Goal: Transaction & Acquisition: Download file/media

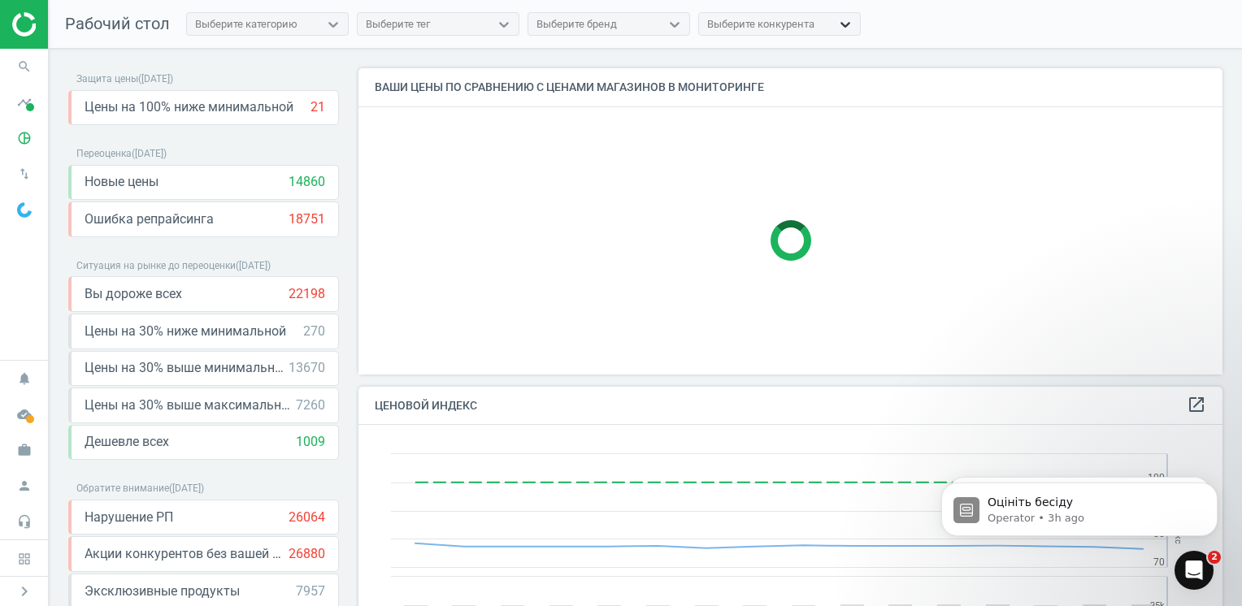
click at [840, 18] on icon at bounding box center [845, 24] width 16 height 16
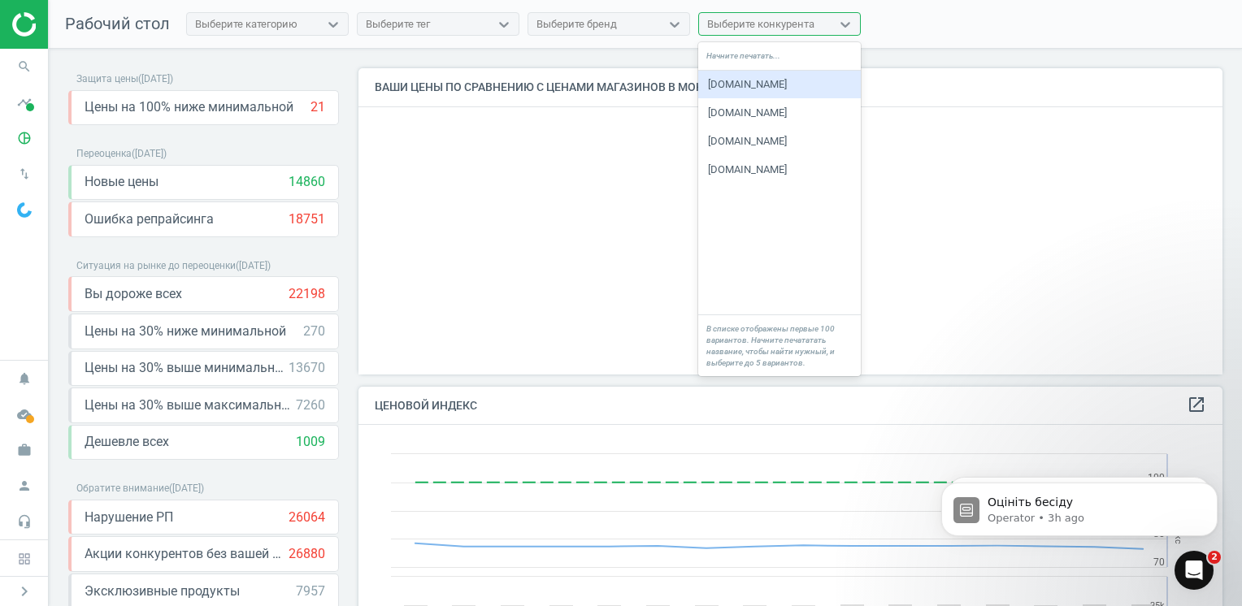
click at [927, 18] on nav "Рабочий стол Выберите категорию Выберите тег Выберите бренд option [DOMAIN_NAME…" at bounding box center [645, 24] width 1193 height 49
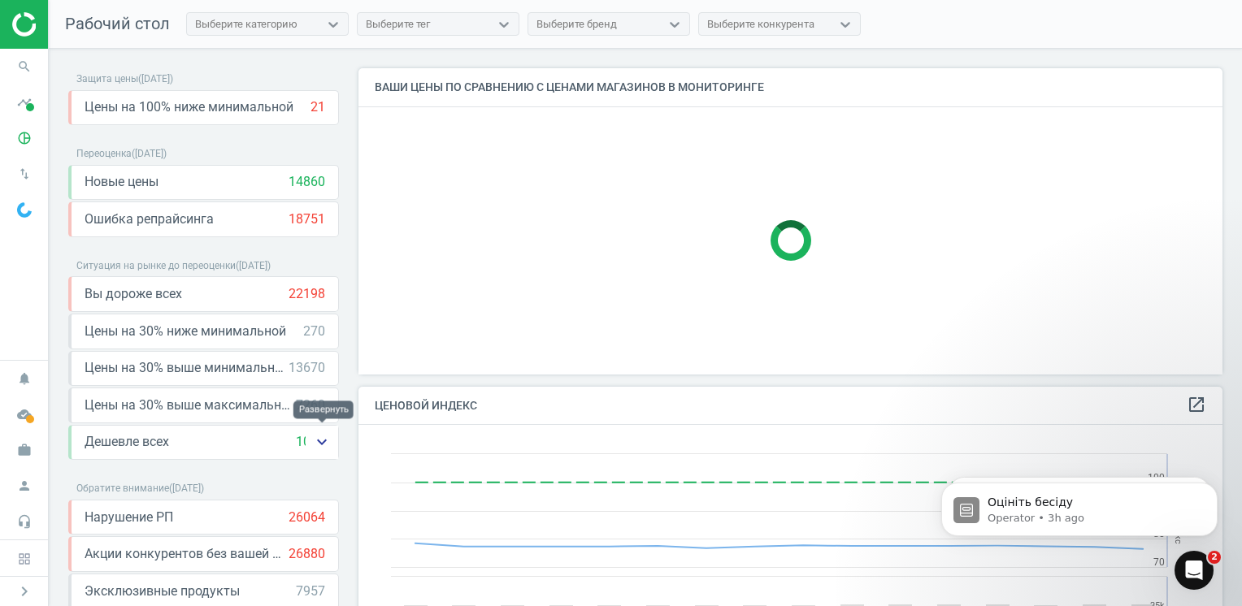
click at [319, 437] on icon "keyboard_arrow_down" at bounding box center [322, 442] width 20 height 20
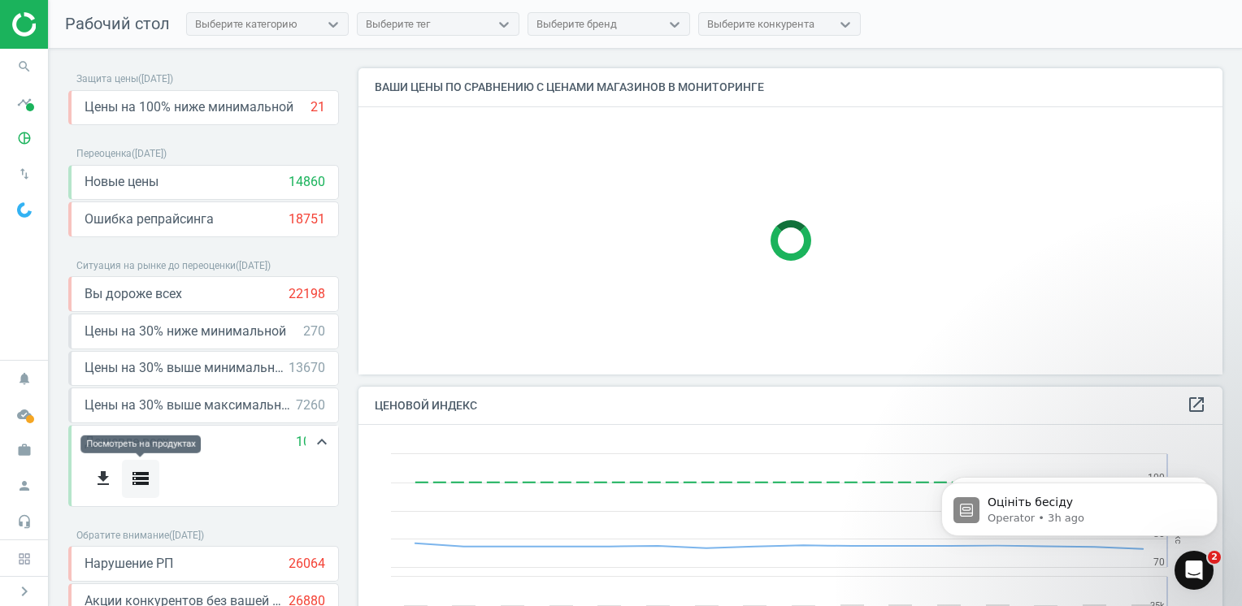
click at [135, 472] on icon "storage" at bounding box center [141, 479] width 20 height 20
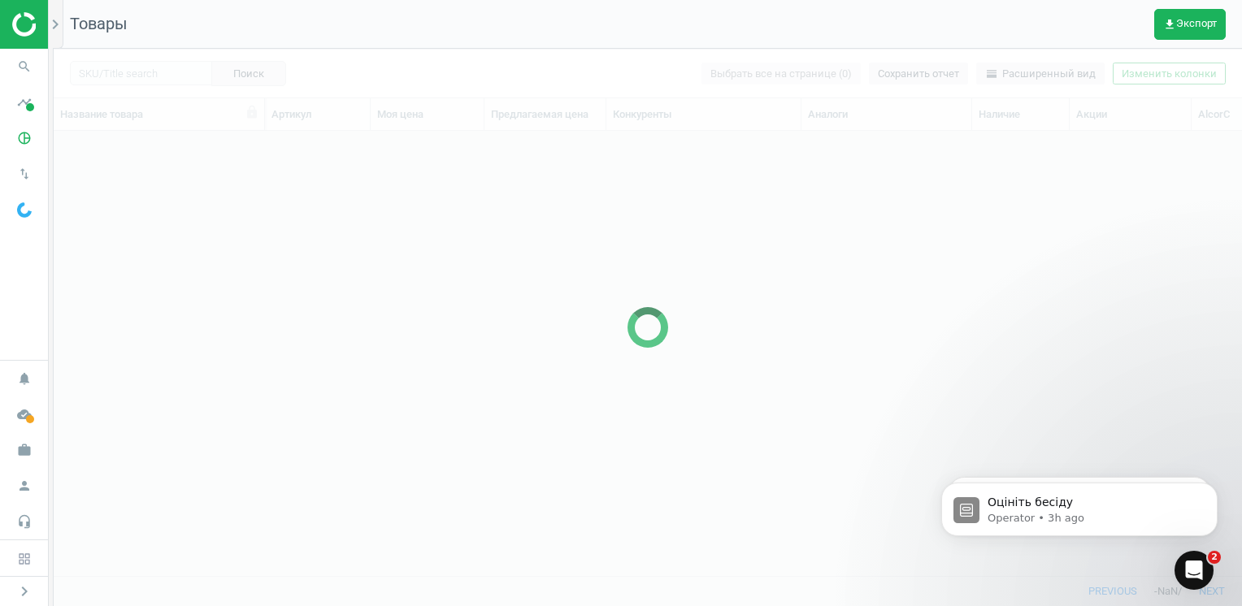
scroll to position [421, 1175]
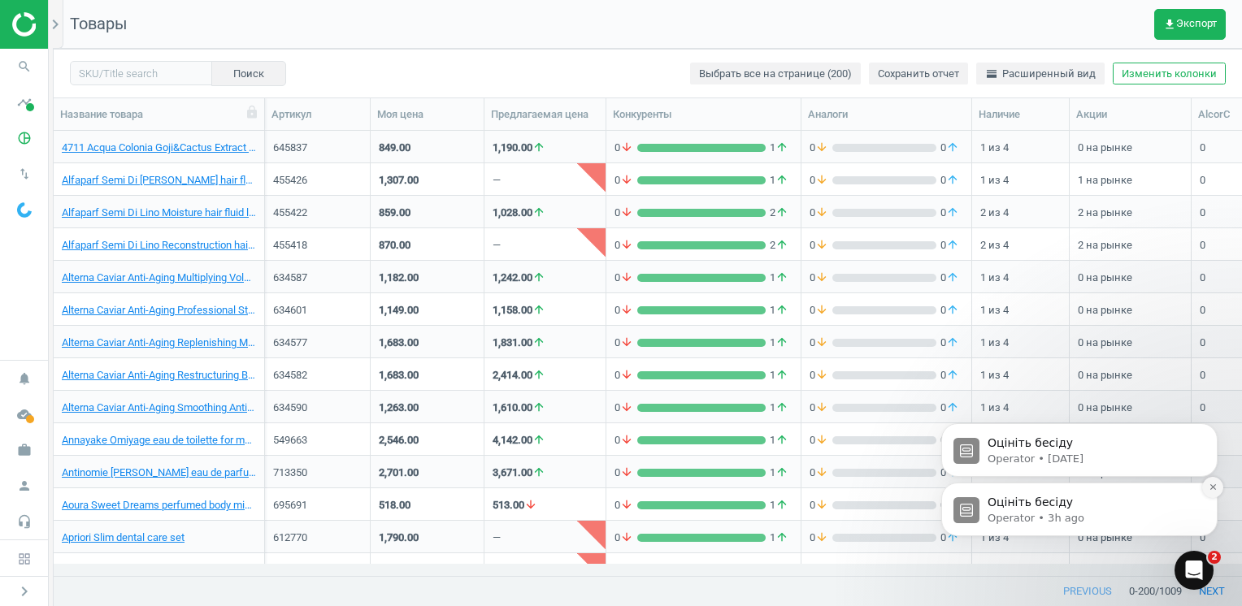
click at [1209, 494] on button "Dismiss notification" at bounding box center [1212, 487] width 21 height 21
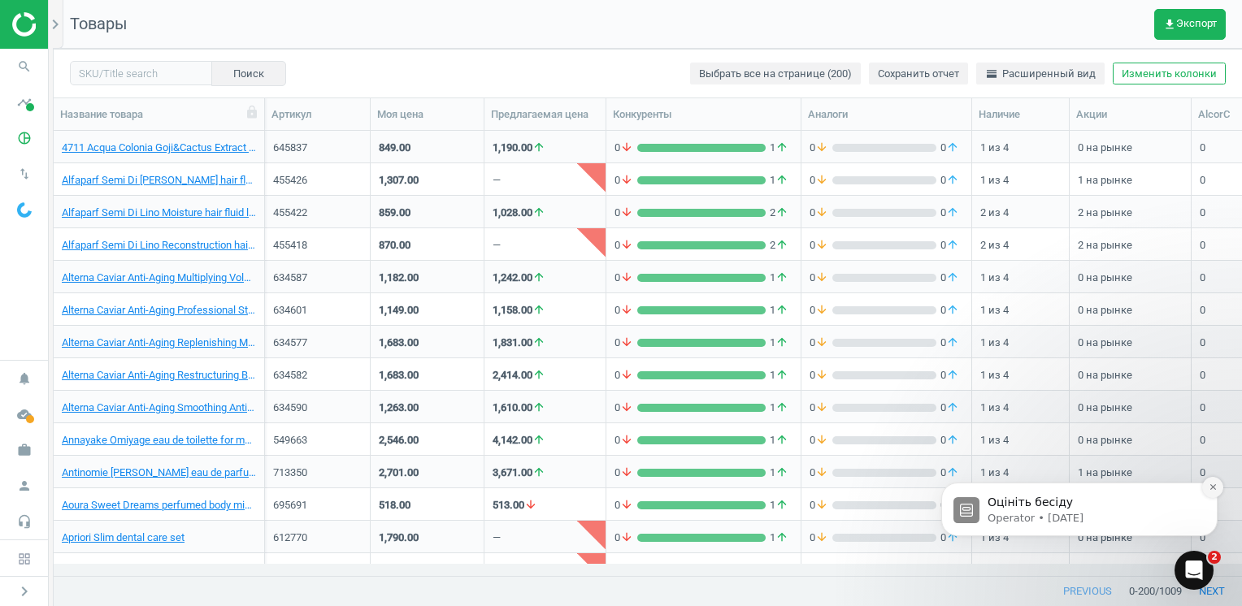
click at [1210, 485] on icon "Dismiss notification" at bounding box center [1212, 487] width 6 height 6
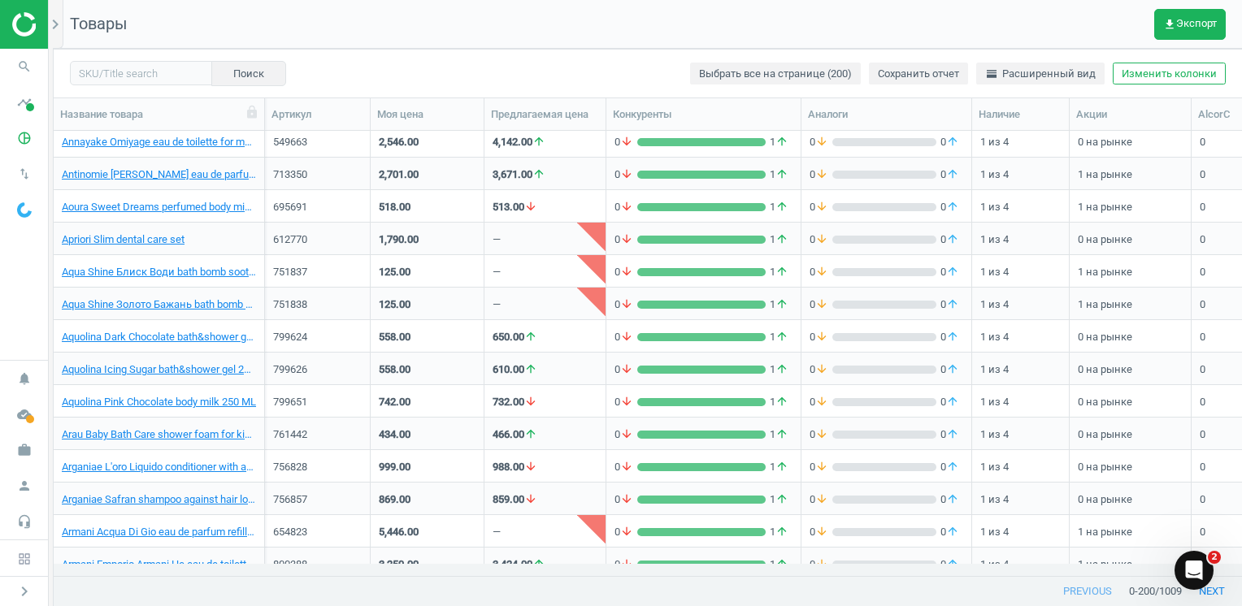
scroll to position [0, 0]
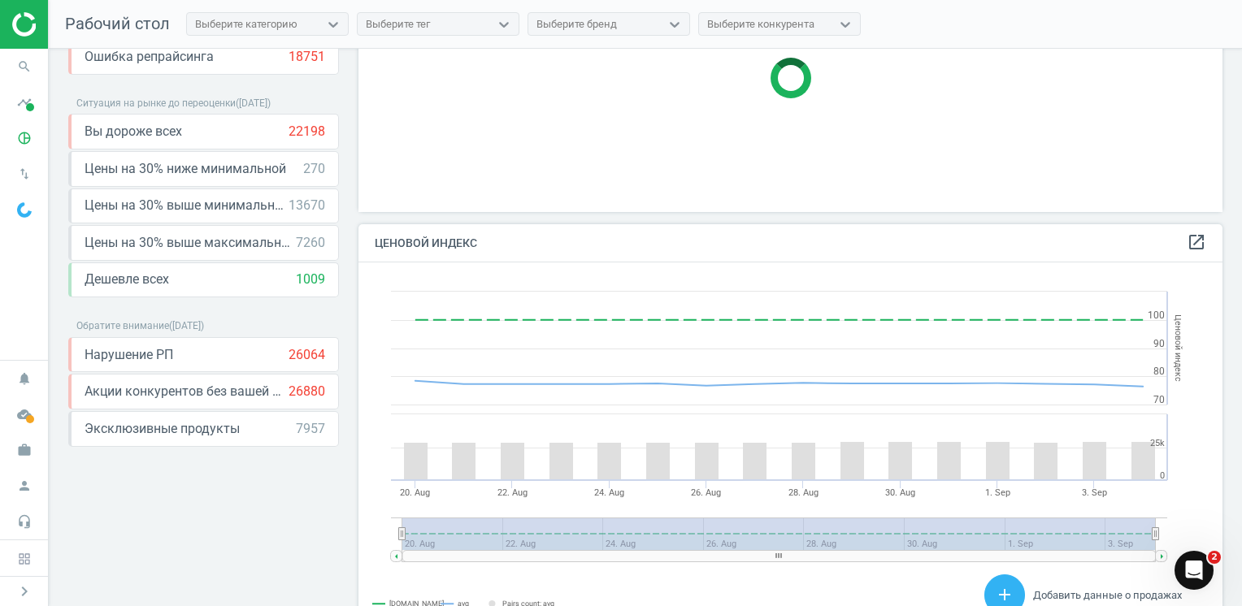
scroll to position [244, 0]
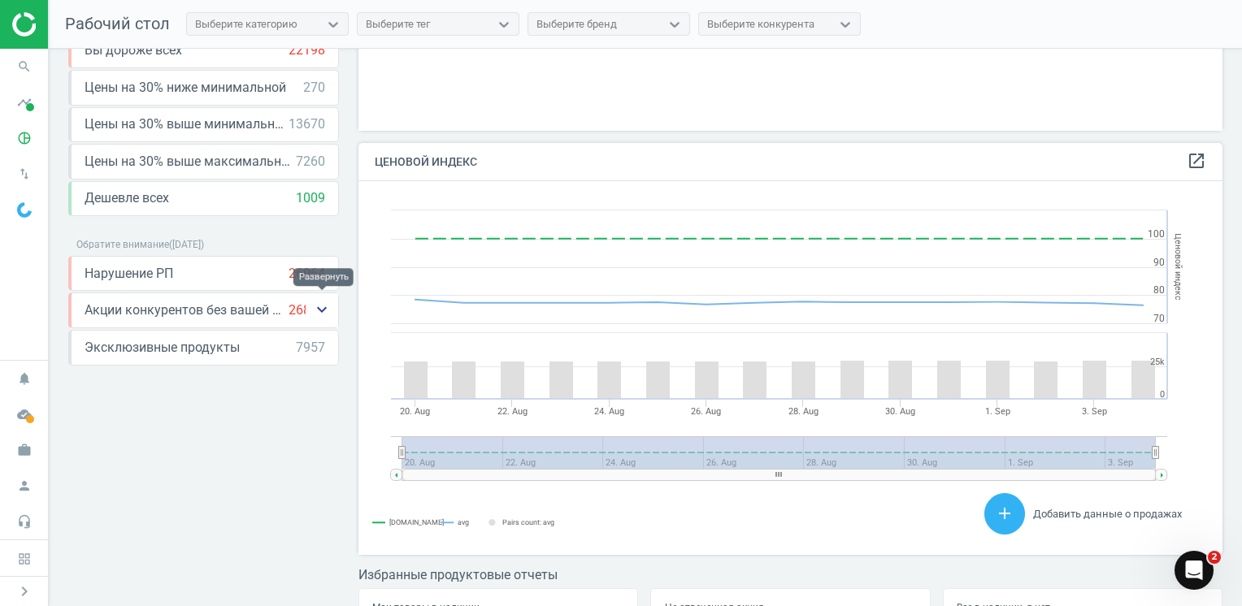
click at [323, 305] on icon "keyboard_arrow_down" at bounding box center [322, 310] width 20 height 20
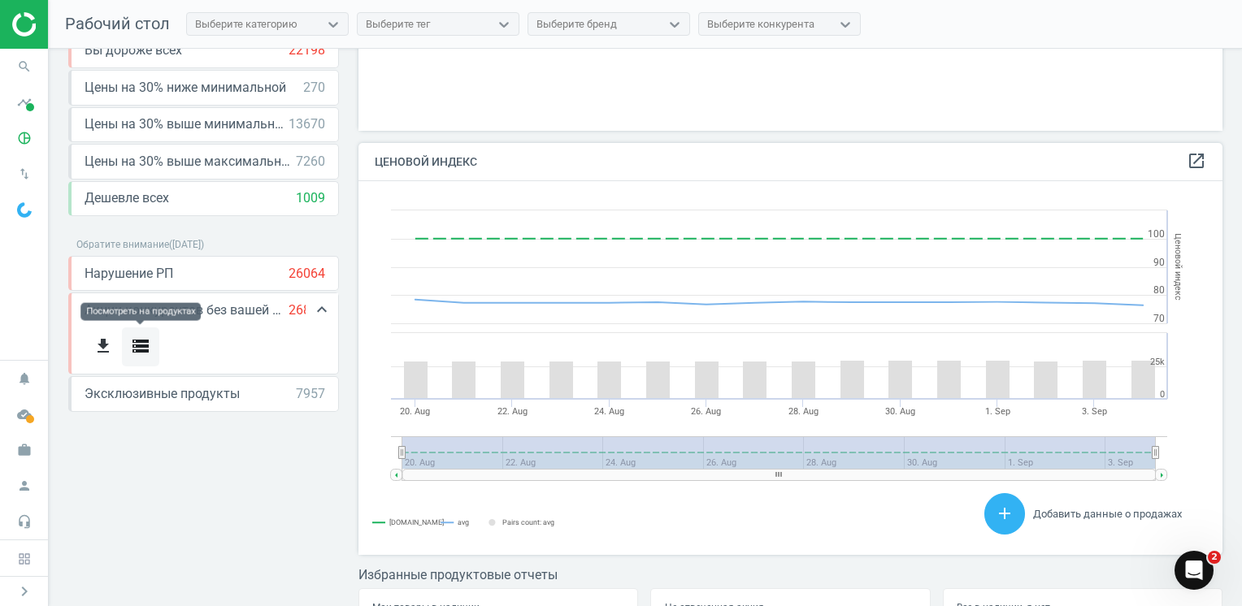
click at [141, 343] on icon "storage" at bounding box center [141, 346] width 20 height 20
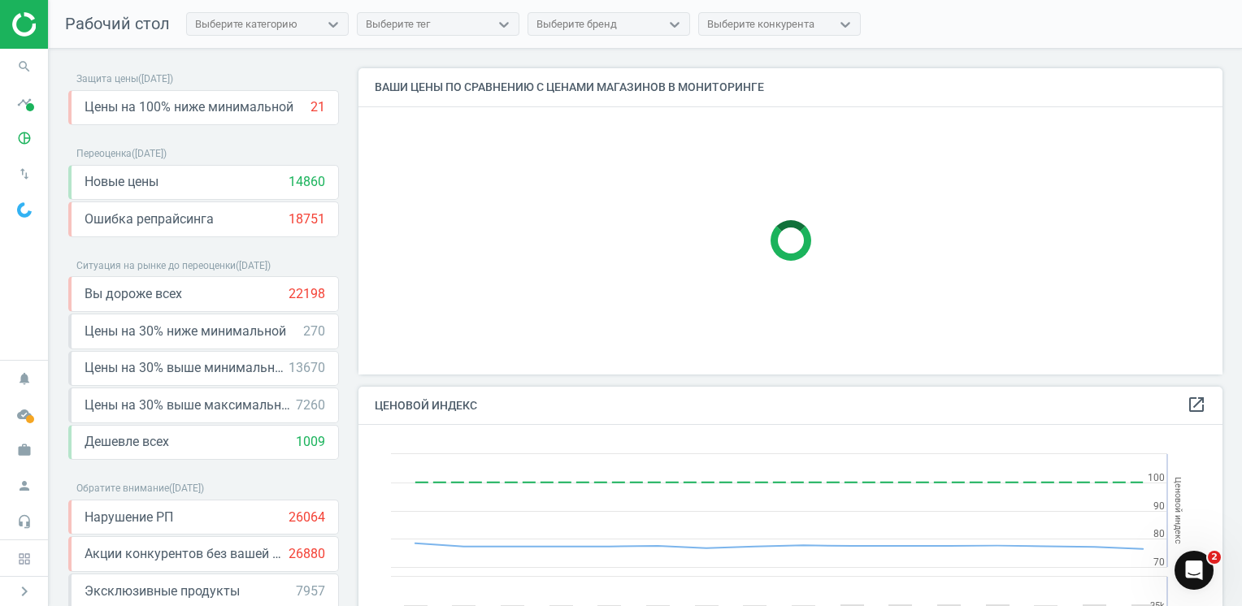
scroll to position [163, 0]
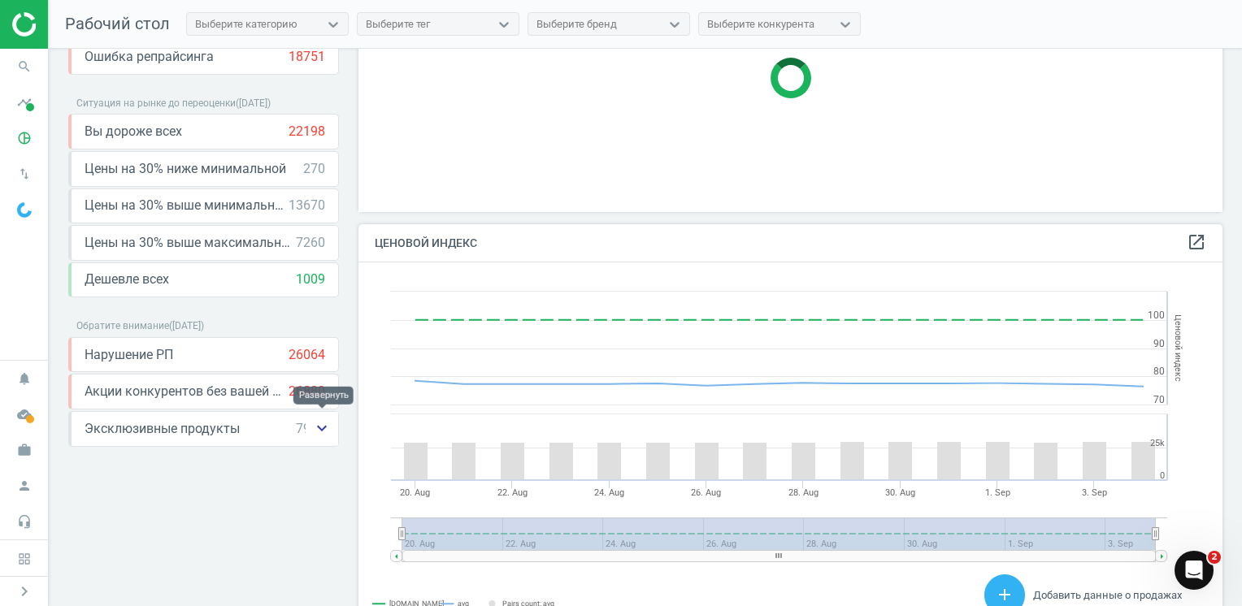
click at [320, 424] on icon "keyboard_arrow_down" at bounding box center [322, 429] width 20 height 20
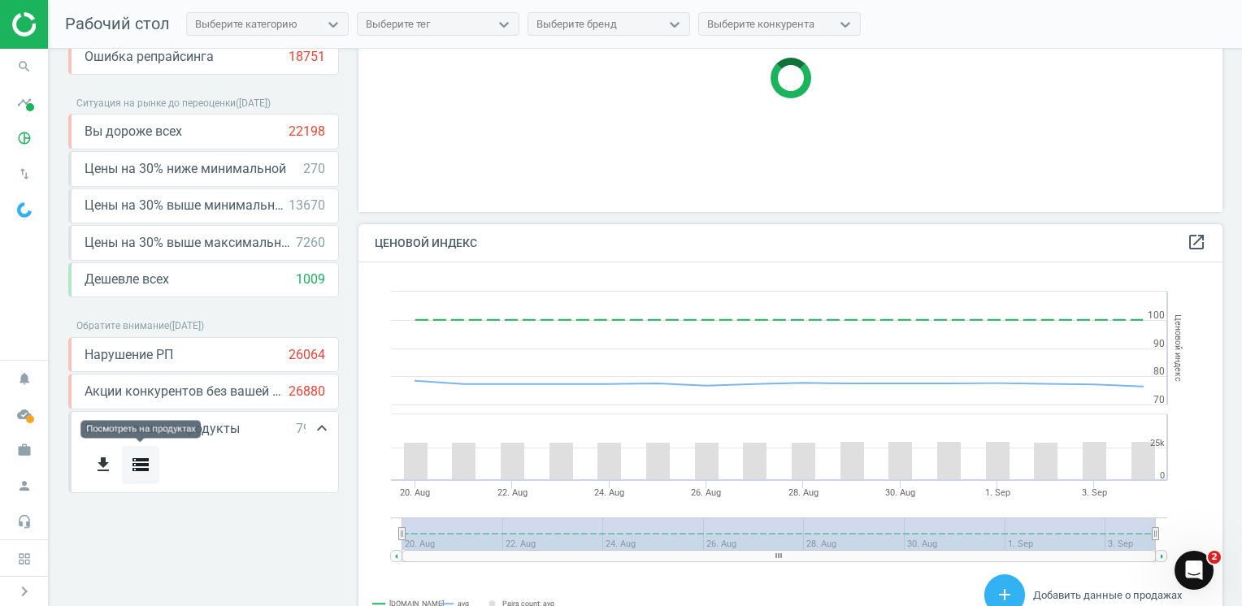
click at [140, 461] on icon "storage" at bounding box center [141, 465] width 20 height 20
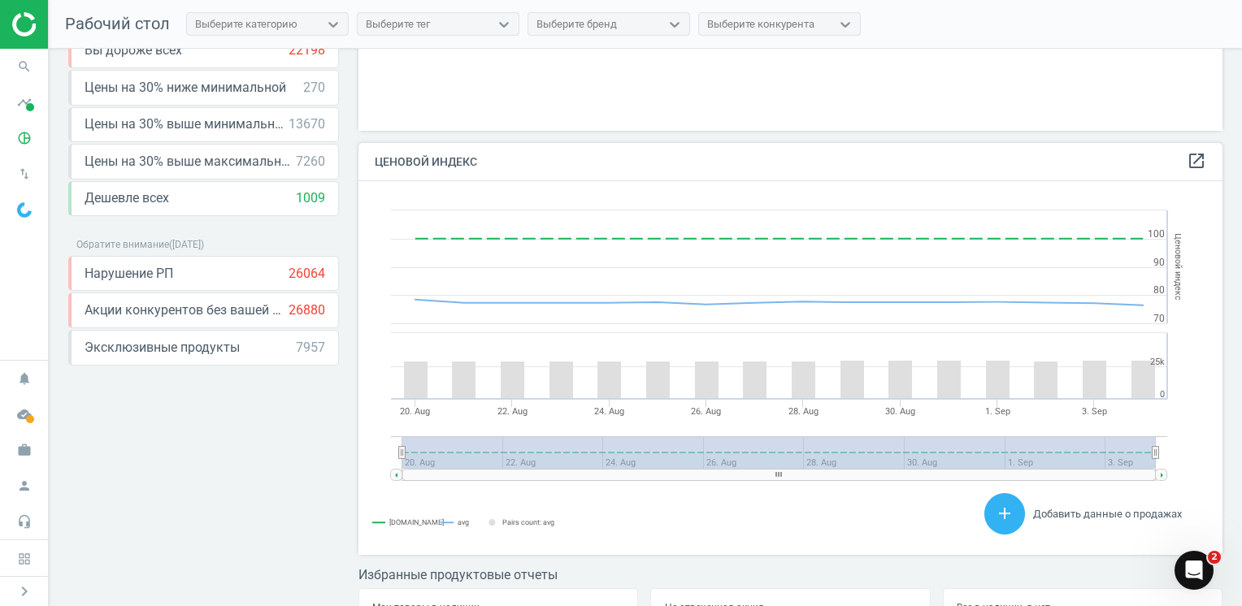
scroll to position [313, 0]
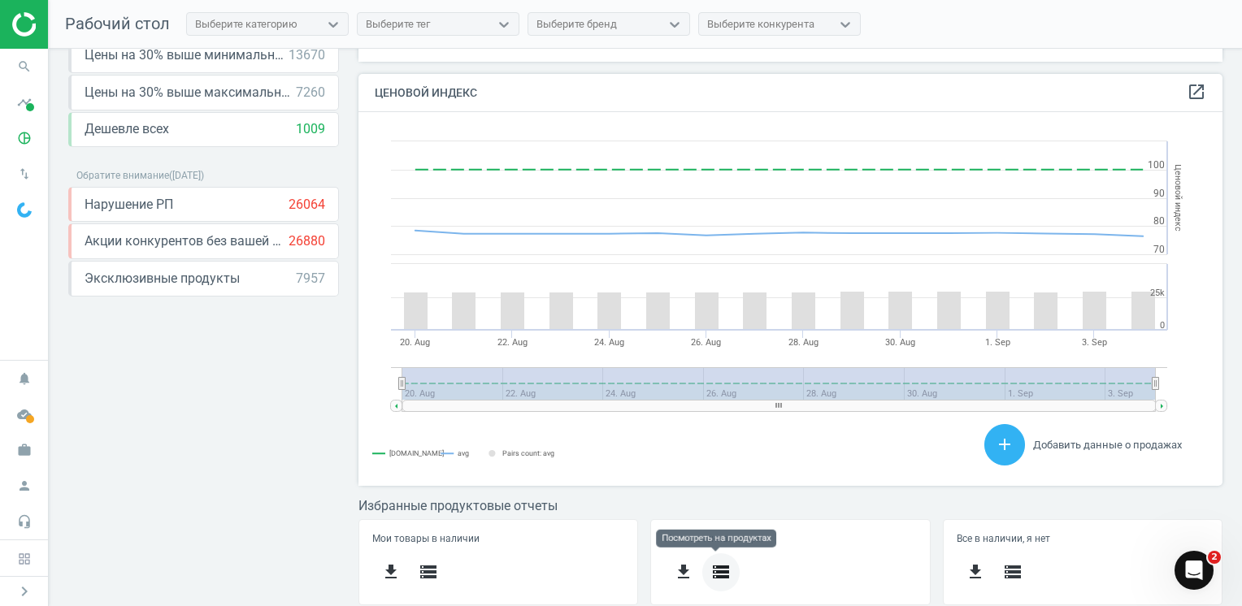
click at [713, 566] on icon "storage" at bounding box center [721, 572] width 20 height 20
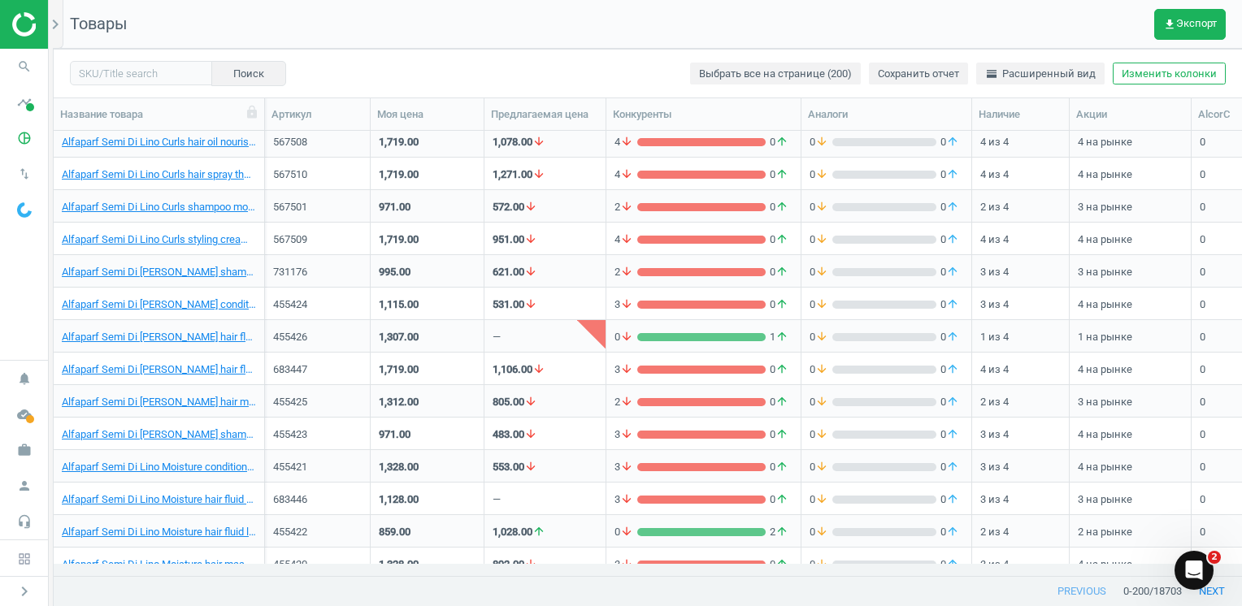
scroll to position [5256, 0]
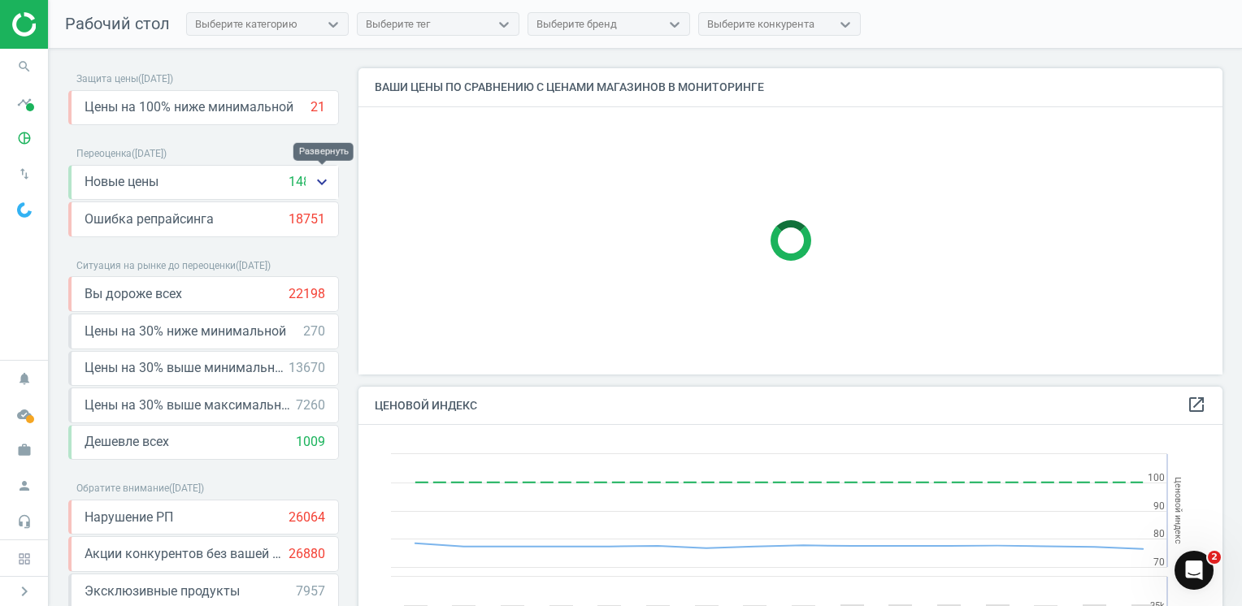
click at [326, 180] on icon "keyboard_arrow_down" at bounding box center [322, 182] width 20 height 20
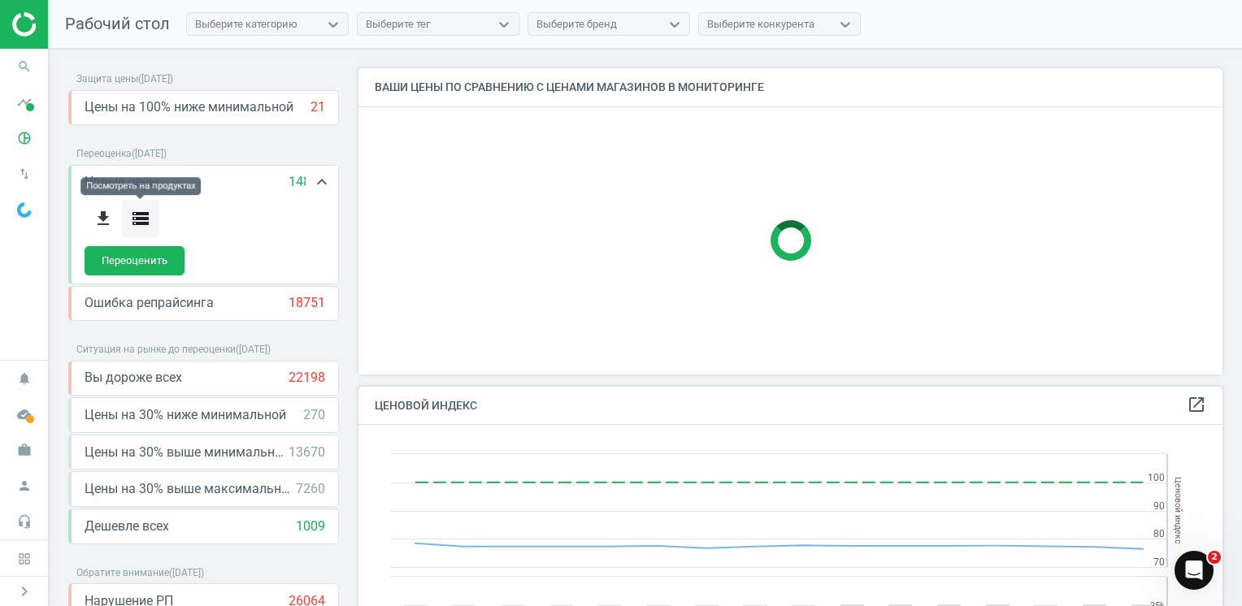
click at [133, 215] on icon "storage" at bounding box center [141, 219] width 20 height 20
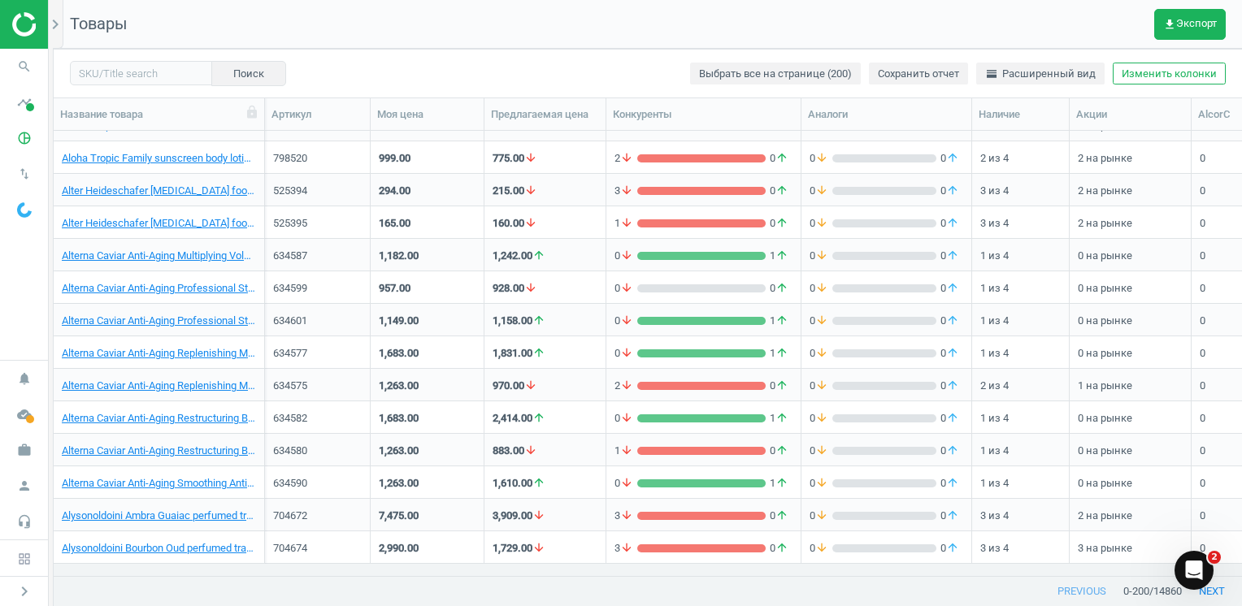
scroll to position [5744, 0]
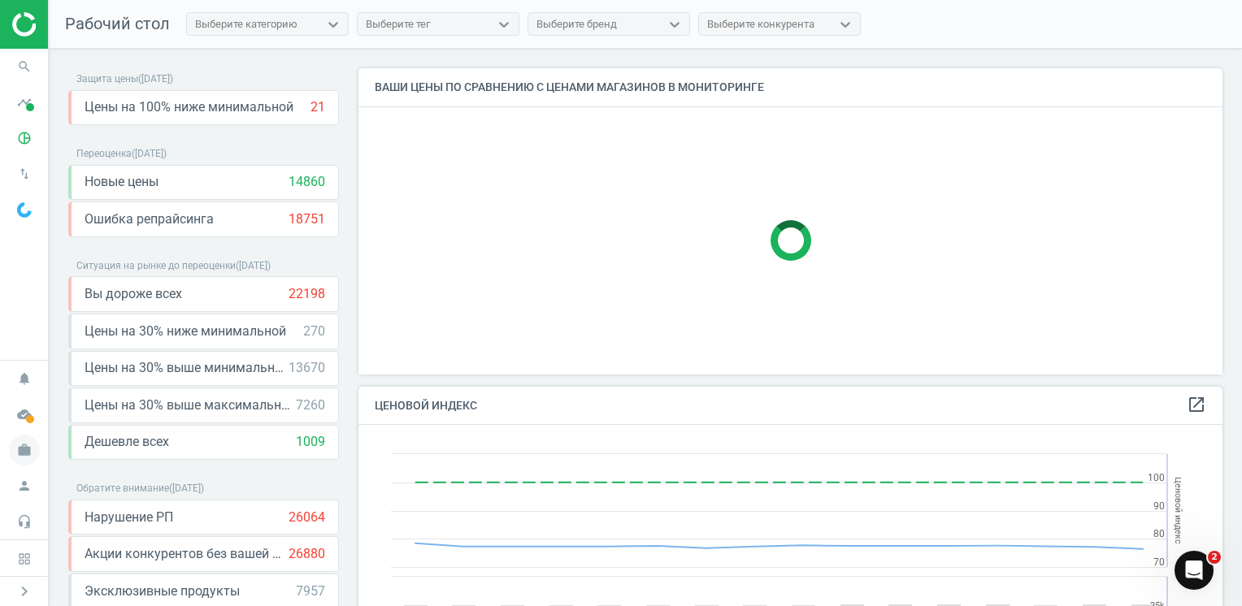
click at [23, 447] on icon "work" at bounding box center [24, 450] width 31 height 31
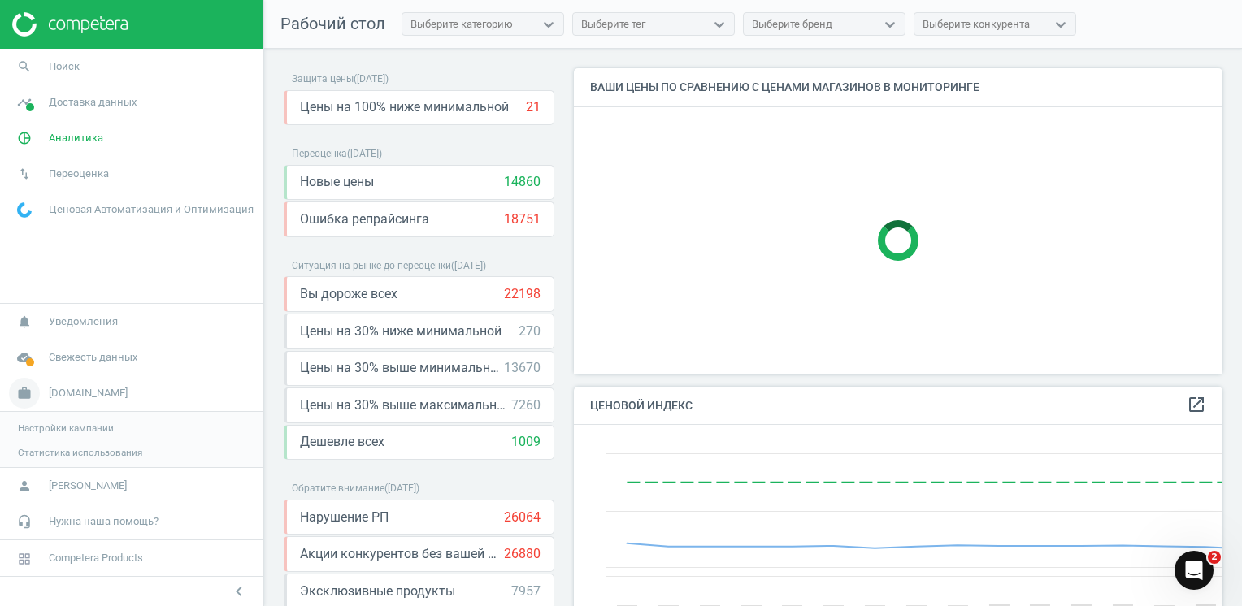
scroll to position [399, 662]
click at [111, 203] on span "Ценовая Автоматизация и Оптимизация" at bounding box center [151, 209] width 205 height 15
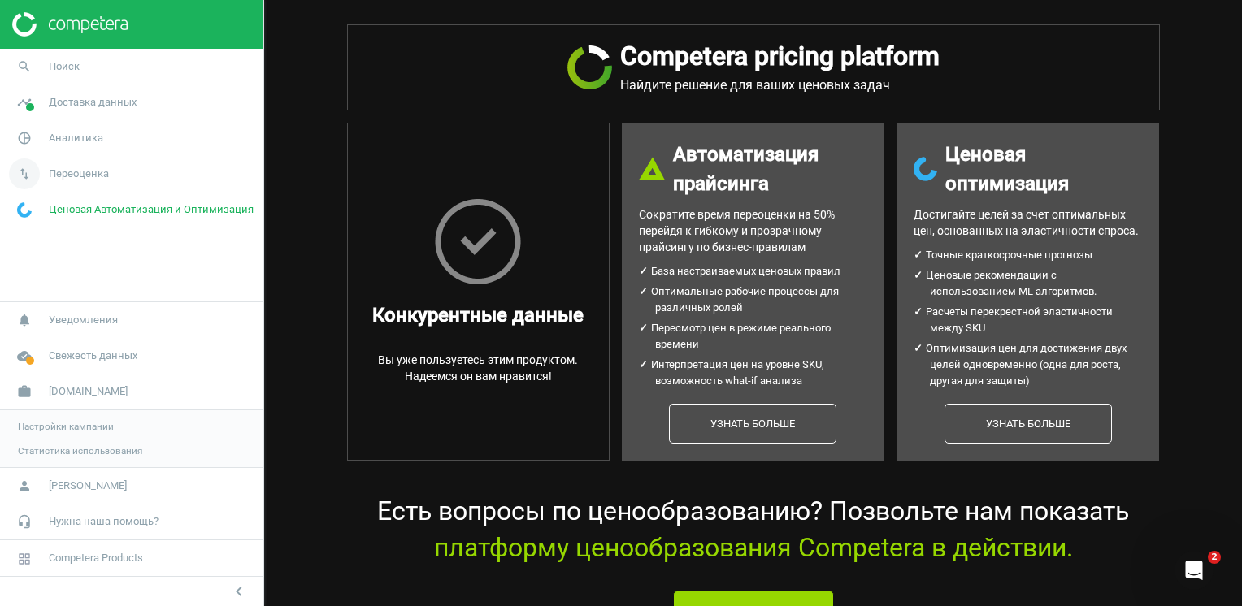
click at [88, 173] on span "Переоценка" at bounding box center [79, 174] width 60 height 15
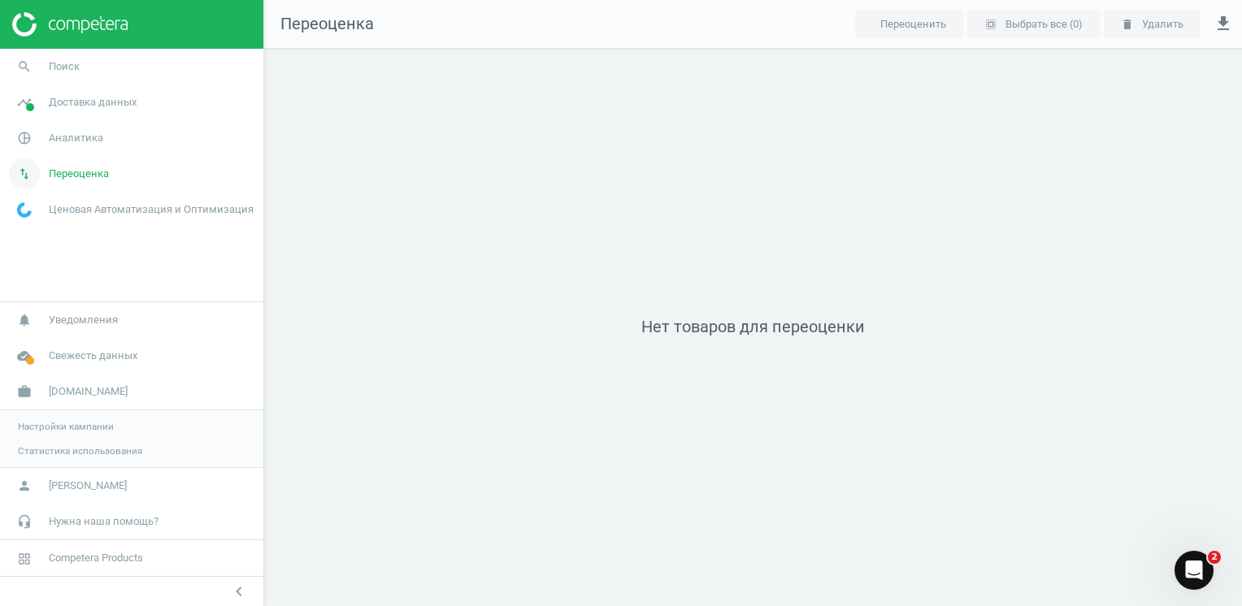
scroll to position [583, 1002]
click at [74, 141] on span "Аналитика" at bounding box center [76, 138] width 54 height 15
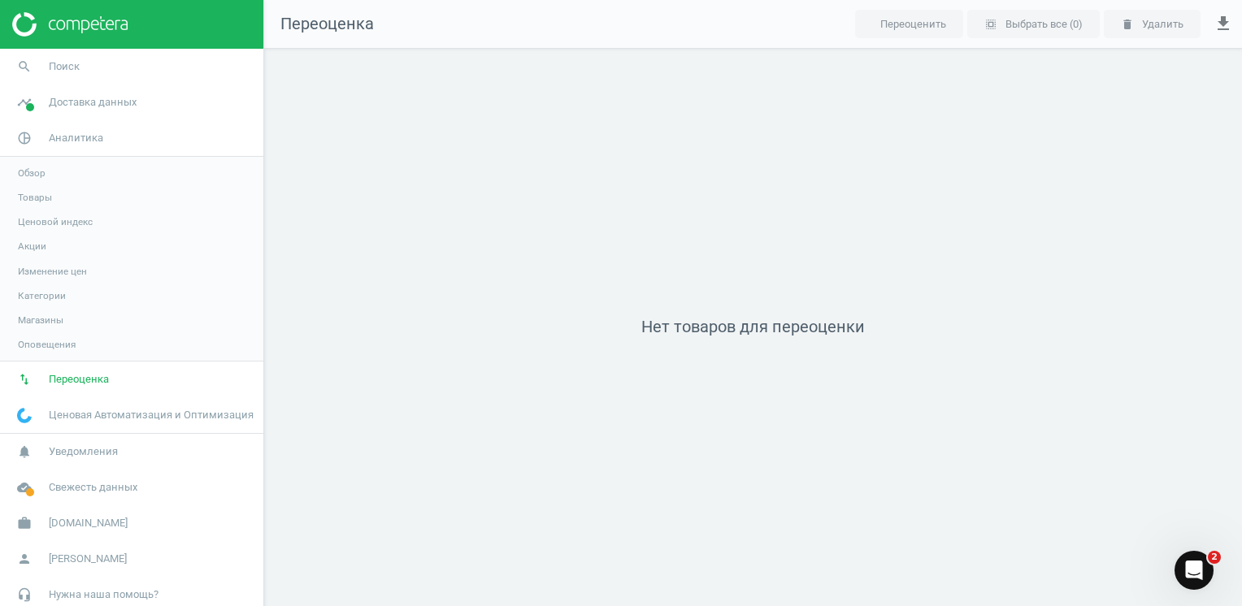
click at [29, 243] on span "Акции" at bounding box center [32, 246] width 28 height 13
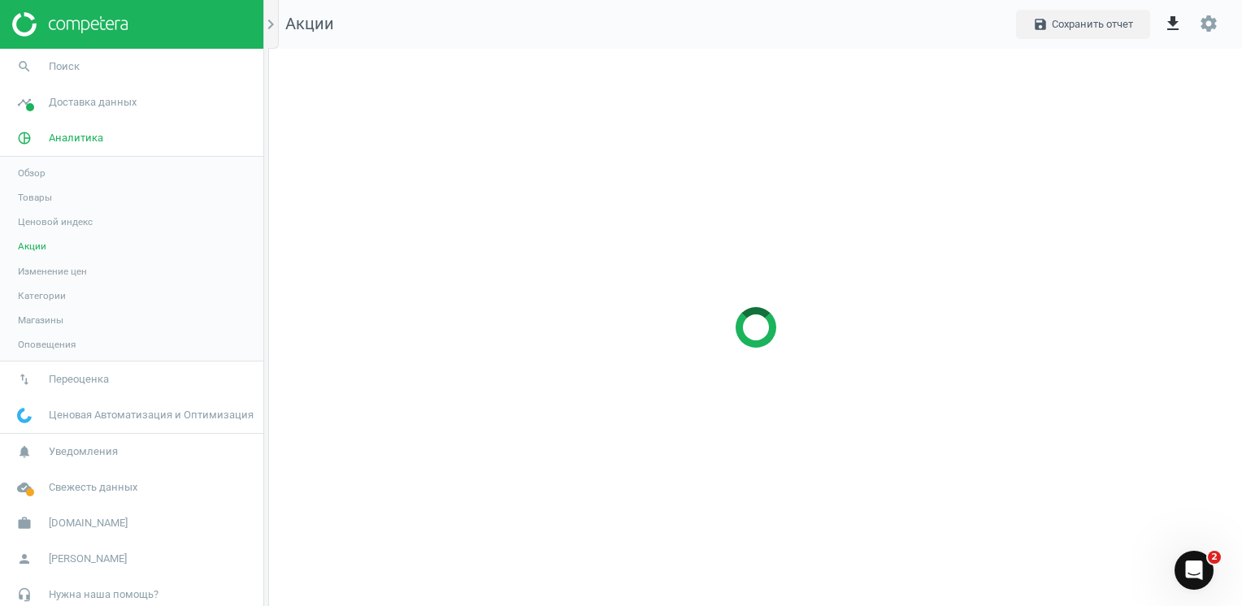
scroll to position [583, 998]
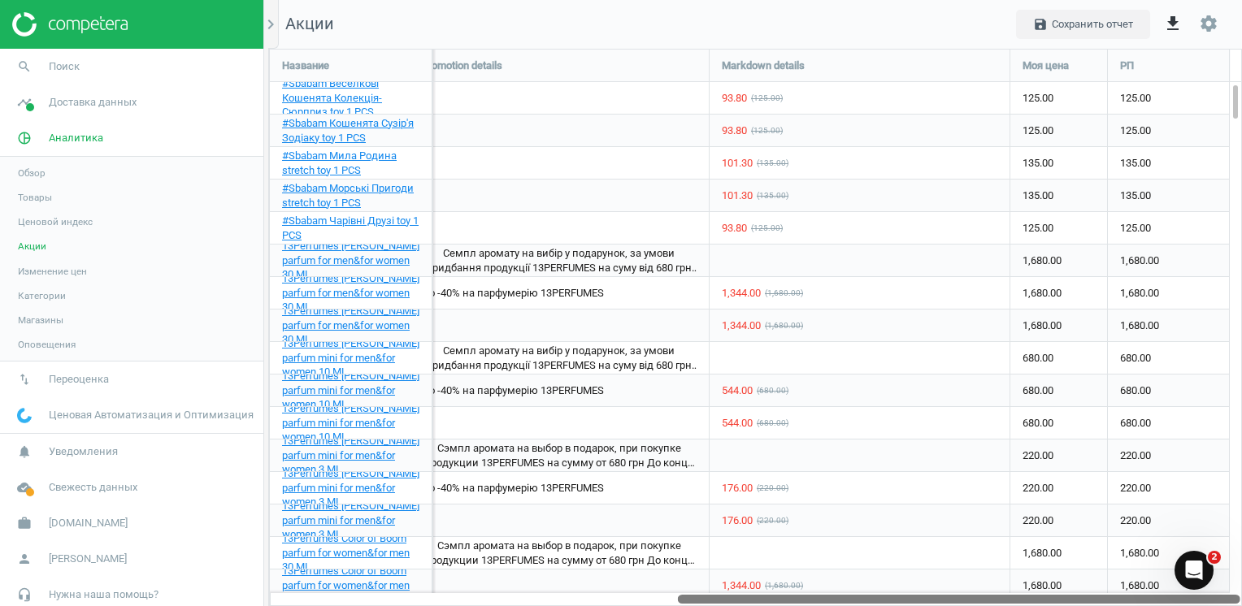
drag, startPoint x: 792, startPoint y: 596, endPoint x: 1244, endPoint y: 574, distance: 452.4
click at [1241, 574] on html "Group 2 Created with Sketch. ic/cloud_download/grey600 Created with Sketch. gra…" at bounding box center [621, 303] width 1242 height 606
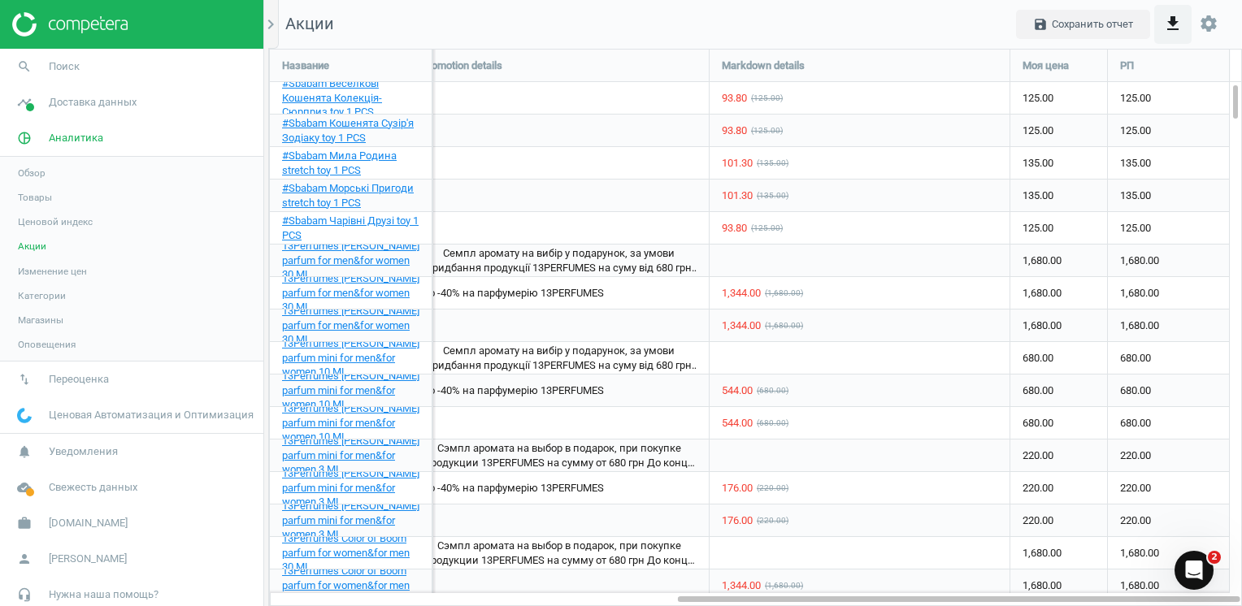
click at [1178, 24] on icon "get_app" at bounding box center [1173, 24] width 20 height 20
click at [1009, 63] on input "Excel" at bounding box center [1006, 62] width 11 height 11
radio input "true"
click at [1104, 67] on label "CSV для Excel" at bounding box center [1133, 64] width 84 height 15
click at [1102, 67] on input "CSV для Excel" at bounding box center [1096, 62] width 11 height 11
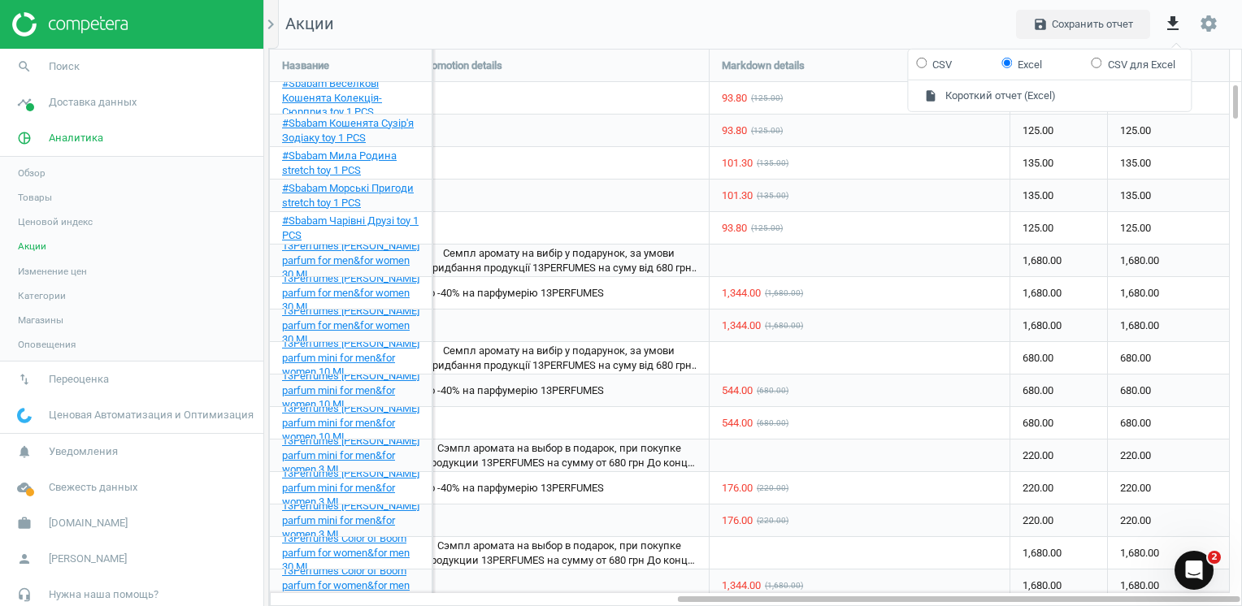
radio input "true"
click at [1011, 61] on input "Excel" at bounding box center [1006, 62] width 11 height 11
radio input "true"
click at [1006, 93] on button "insert_drive_file Короткий отчет (Excel)" at bounding box center [1049, 95] width 283 height 31
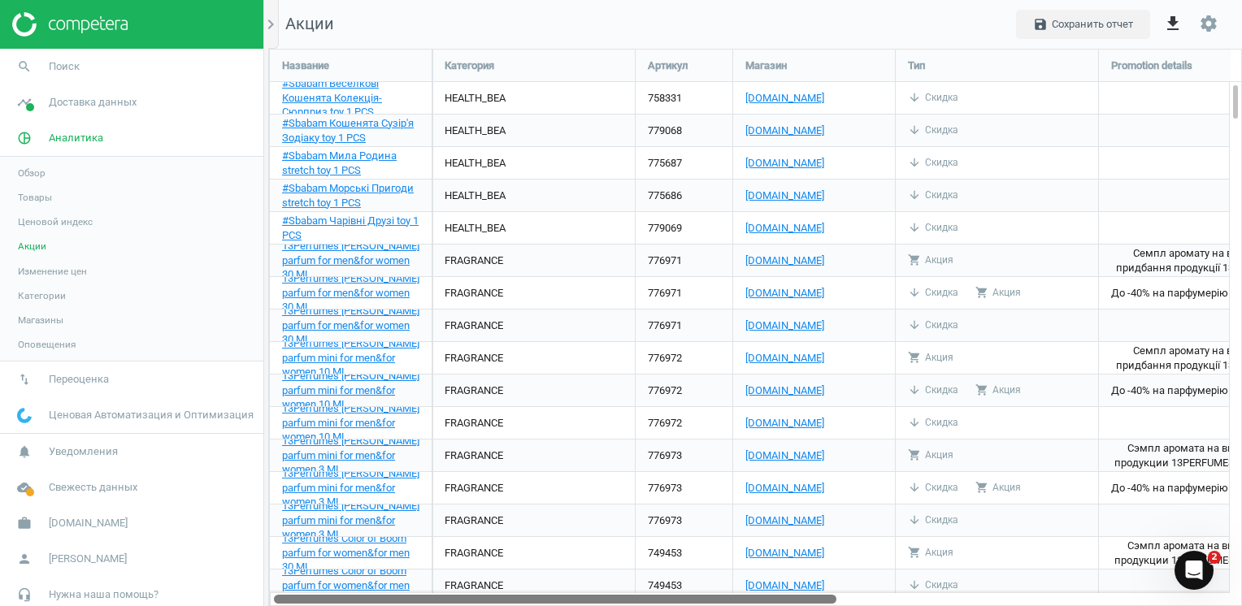
drag, startPoint x: 775, startPoint y: 599, endPoint x: 284, endPoint y: 606, distance: 490.9
click at [284, 605] on html "Group 2 Created with Sketch. ic/cloud_download/grey600 Created with Sketch. gra…" at bounding box center [621, 303] width 1242 height 606
